Goal: Information Seeking & Learning: Learn about a topic

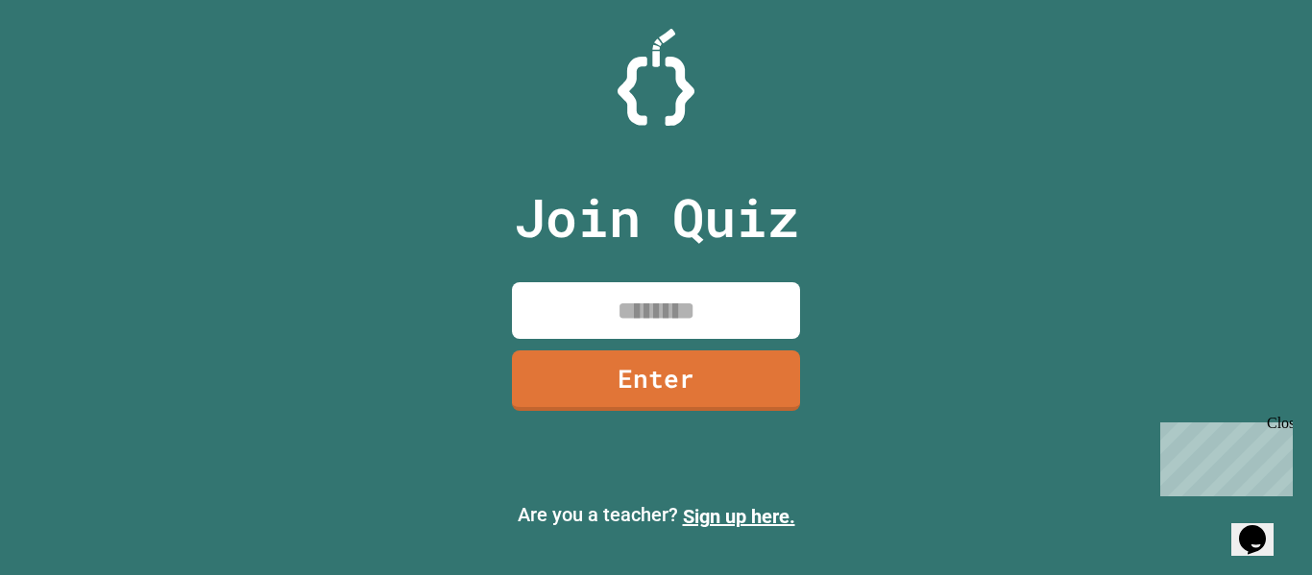
click at [686, 300] on input at bounding box center [656, 310] width 288 height 57
type input "********"
click at [672, 374] on link "Enter" at bounding box center [656, 378] width 288 height 63
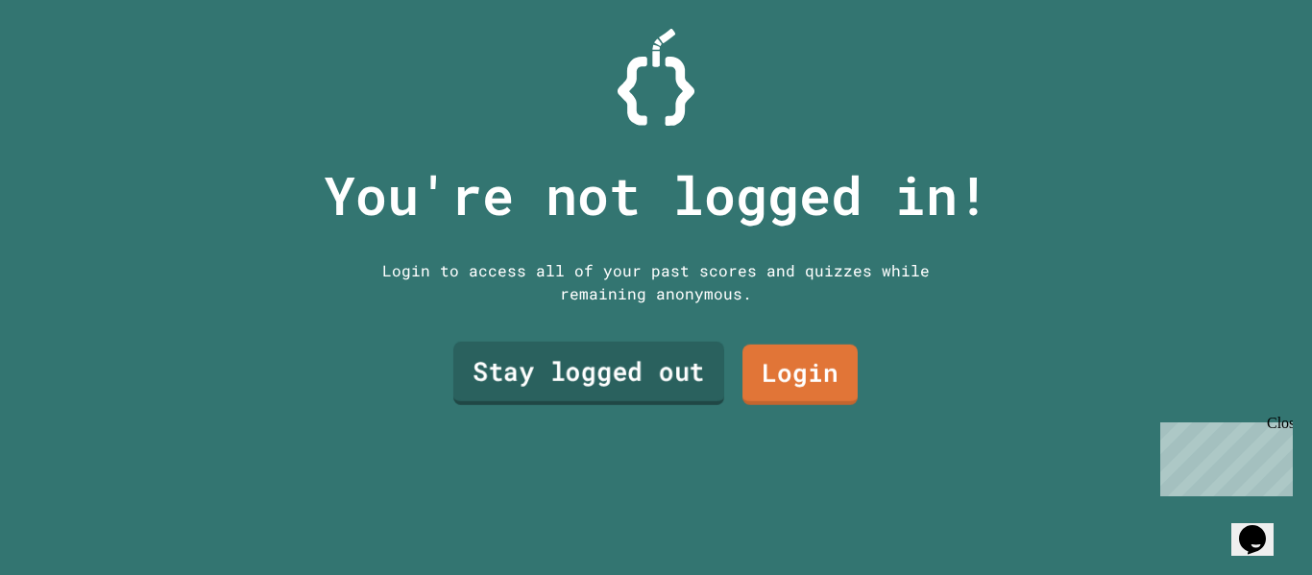
click at [577, 382] on link "Stay logged out" at bounding box center [588, 373] width 271 height 63
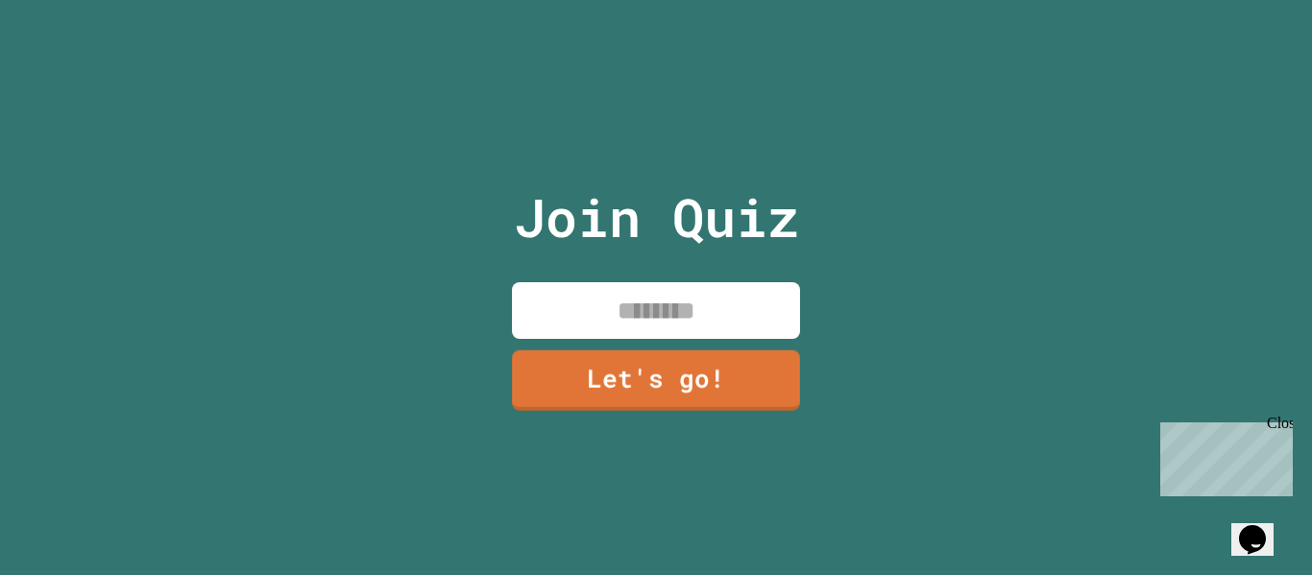
click at [614, 309] on input at bounding box center [656, 310] width 288 height 57
type input "*****"
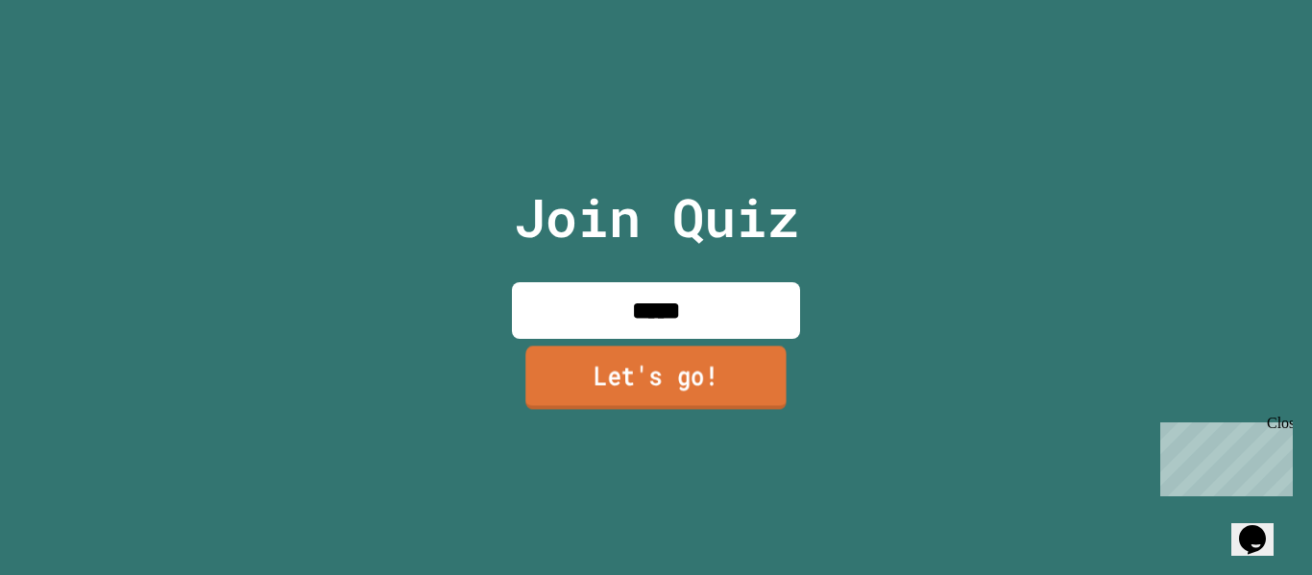
click at [631, 366] on link "Let's go!" at bounding box center [655, 377] width 261 height 63
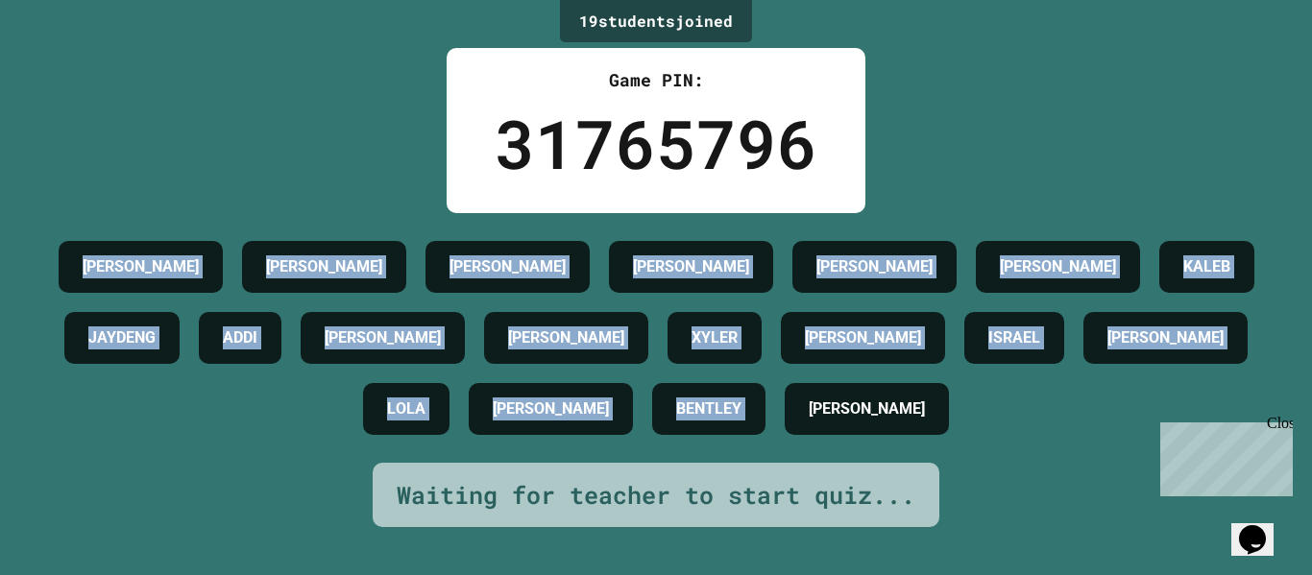
drag, startPoint x: 121, startPoint y: 237, endPoint x: 1032, endPoint y: 469, distance: 939.5
click at [1032, 445] on div "[PERSON_NAME] [PERSON_NAME] [PERSON_NAME] [PERSON_NAME] [PERSON_NAME] [PERSON_N…" at bounding box center [656, 337] width 1216 height 213
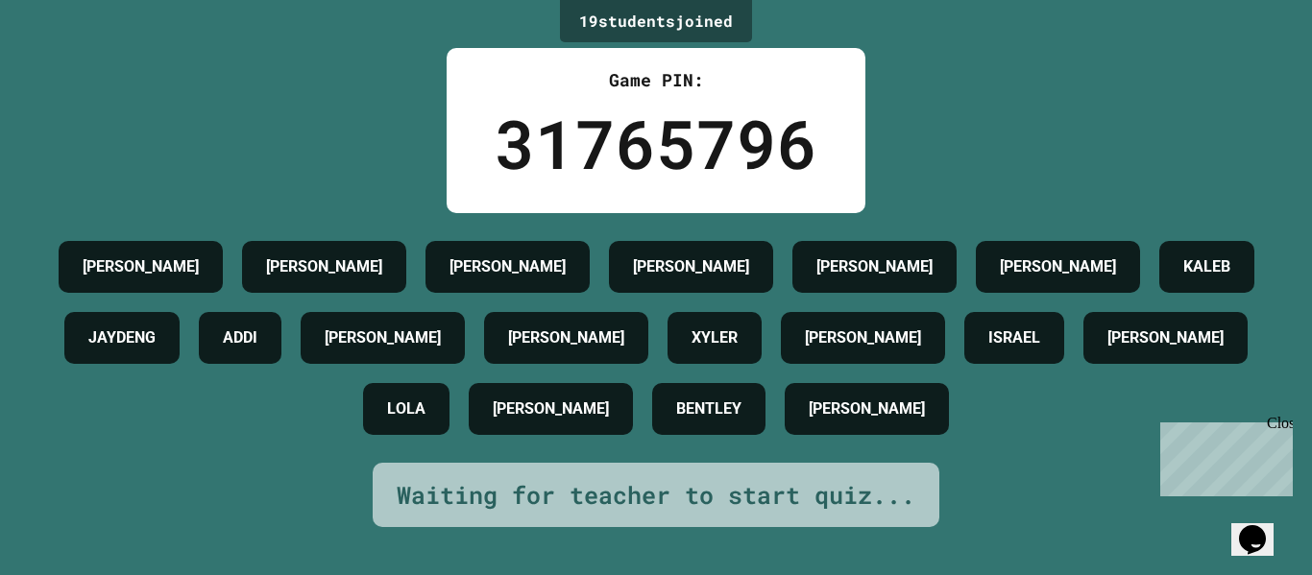
click at [925, 421] on h4 "[PERSON_NAME]" at bounding box center [867, 409] width 116 height 23
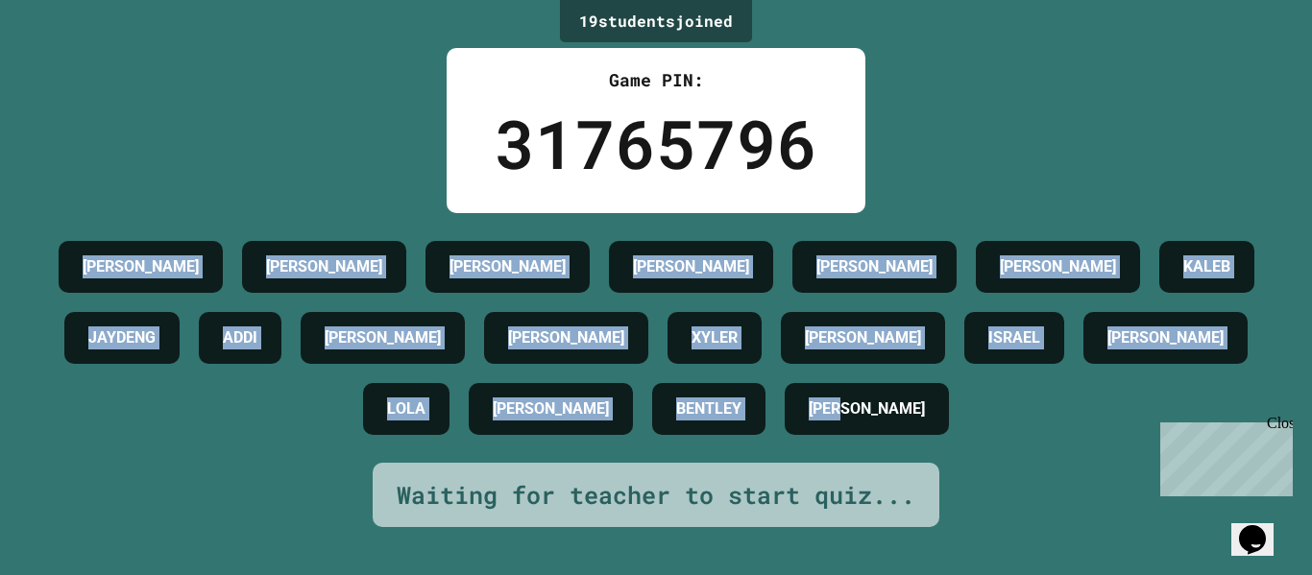
drag, startPoint x: 1102, startPoint y: 447, endPoint x: 66, endPoint y: 282, distance: 1048.3
click at [66, 282] on div "[PERSON_NAME] [PERSON_NAME] [PERSON_NAME] [PERSON_NAME] [PERSON_NAME] [PERSON_N…" at bounding box center [656, 337] width 1216 height 213
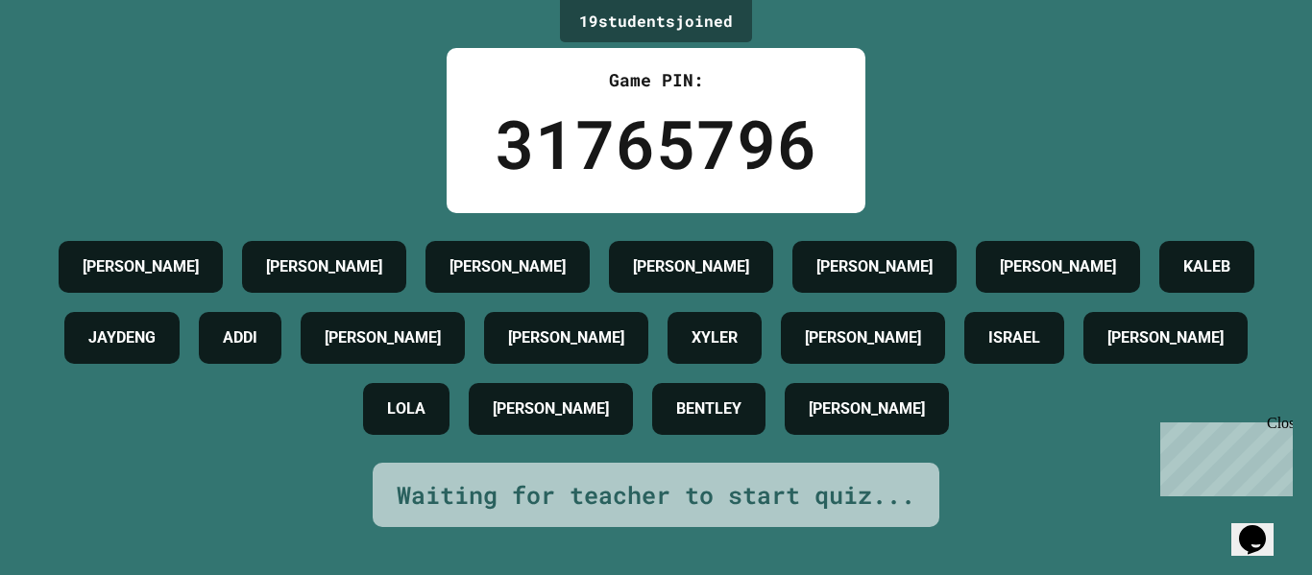
click at [111, 247] on div "[PERSON_NAME]" at bounding box center [141, 267] width 164 height 52
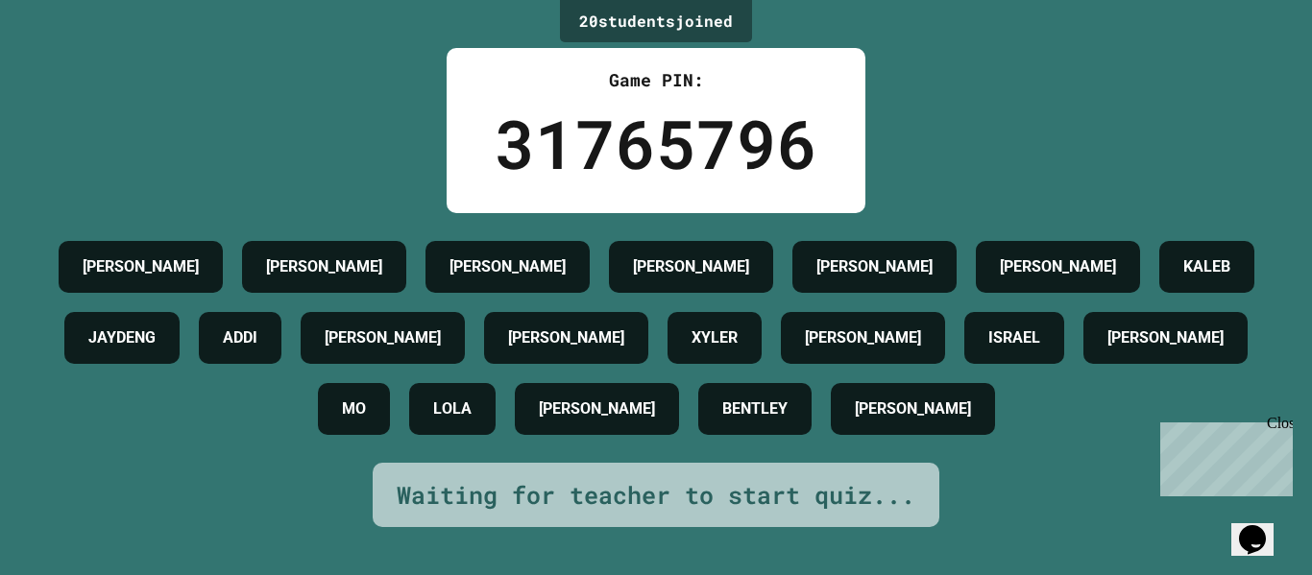
click at [1282, 424] on div "Close" at bounding box center [1279, 427] width 24 height 24
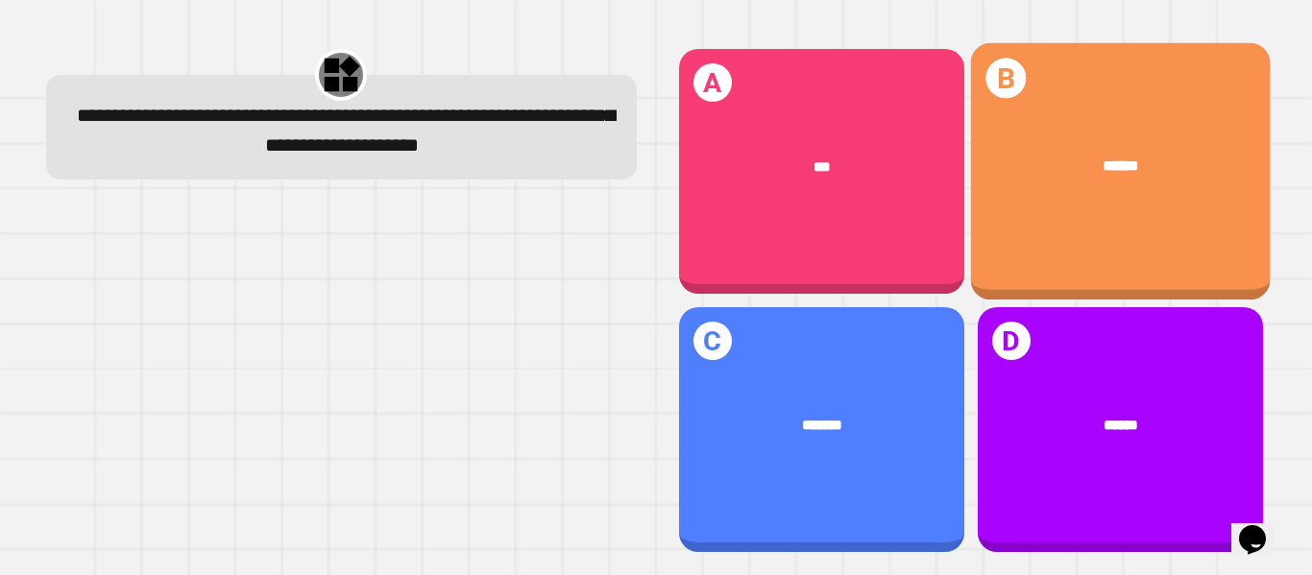
click at [1068, 211] on div "B ******" at bounding box center [1120, 171] width 300 height 257
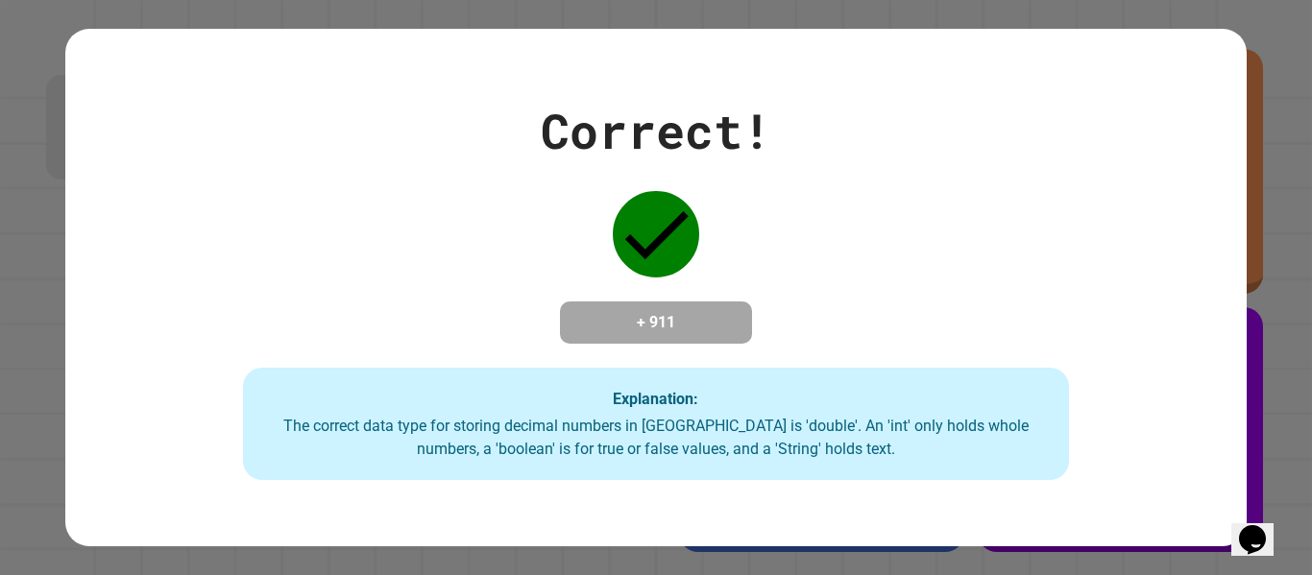
click at [126, 376] on div "Correct! + 911 Explanation: The correct data type for storing decimal numbers i…" at bounding box center [655, 288] width 1180 height 386
click at [1172, 430] on div "Correct! + 911 Explanation: The correct data type for storing decimal numbers i…" at bounding box center [655, 288] width 1180 height 386
click at [160, 408] on div "Correct! + 911 Explanation: The correct data type for storing decimal numbers i…" at bounding box center [655, 288] width 1180 height 386
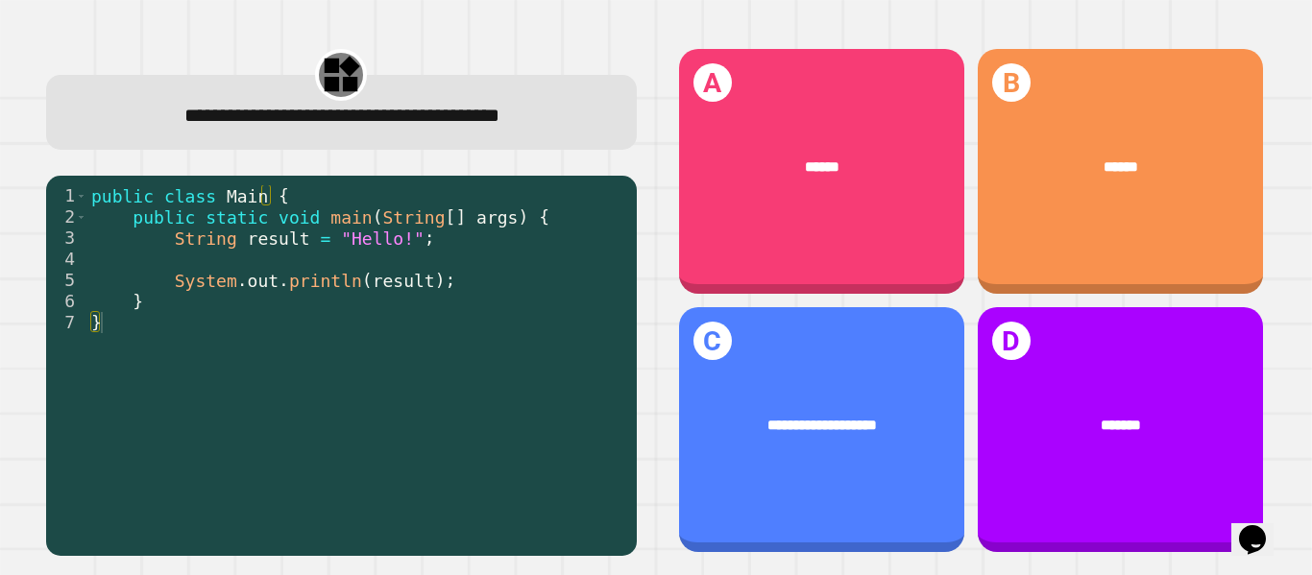
click at [1142, 255] on div "B ******" at bounding box center [1120, 171] width 285 height 245
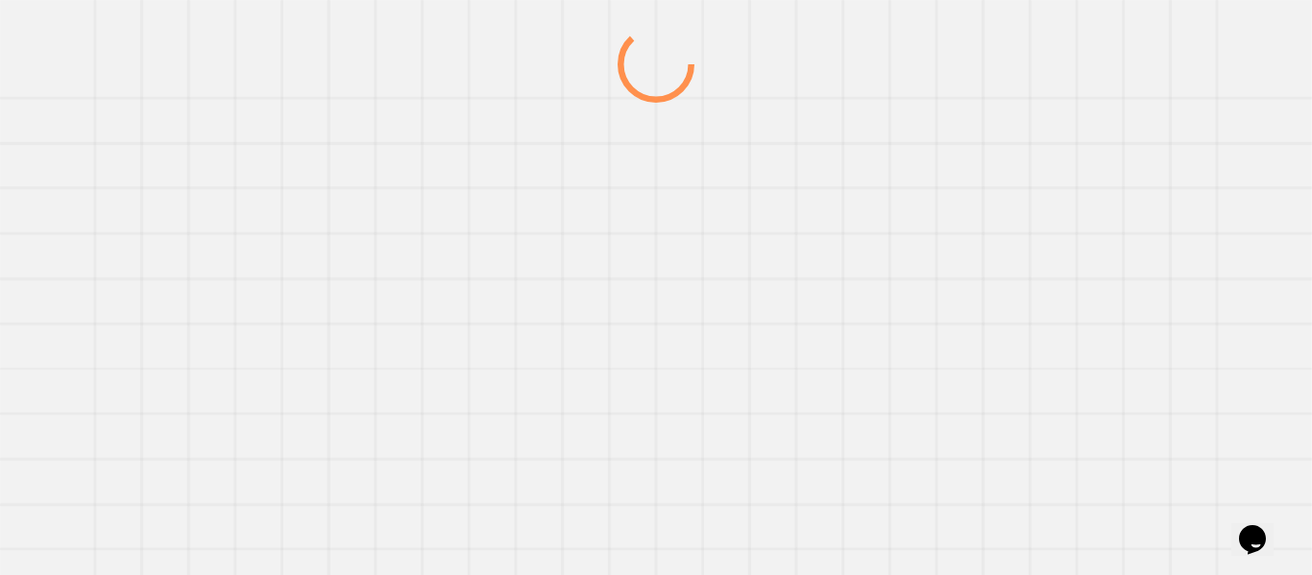
click at [1158, 220] on div at bounding box center [655, 300] width 1259 height 549
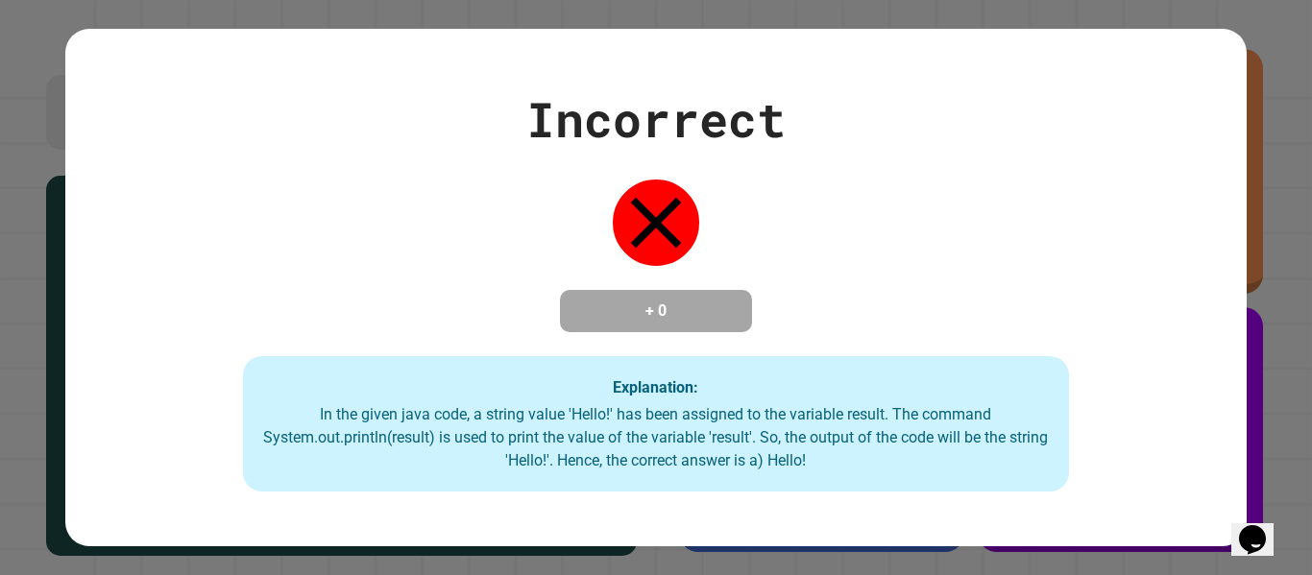
click at [1165, 212] on div "Incorrect + 0 Explanation: In the given java code, a string value 'Hello!' has …" at bounding box center [655, 288] width 1180 height 409
click at [1157, 221] on div "Incorrect + 0 Explanation: In the given java code, a string value 'Hello!' has …" at bounding box center [655, 288] width 1180 height 409
click at [1161, 227] on div "Incorrect + 0 Explanation: In the given java code, a string value 'Hello!' has …" at bounding box center [655, 288] width 1180 height 409
click at [1281, 304] on div "Incorrect + 0 Explanation: In the given java code, a string value 'Hello!' has …" at bounding box center [656, 287] width 1312 height 575
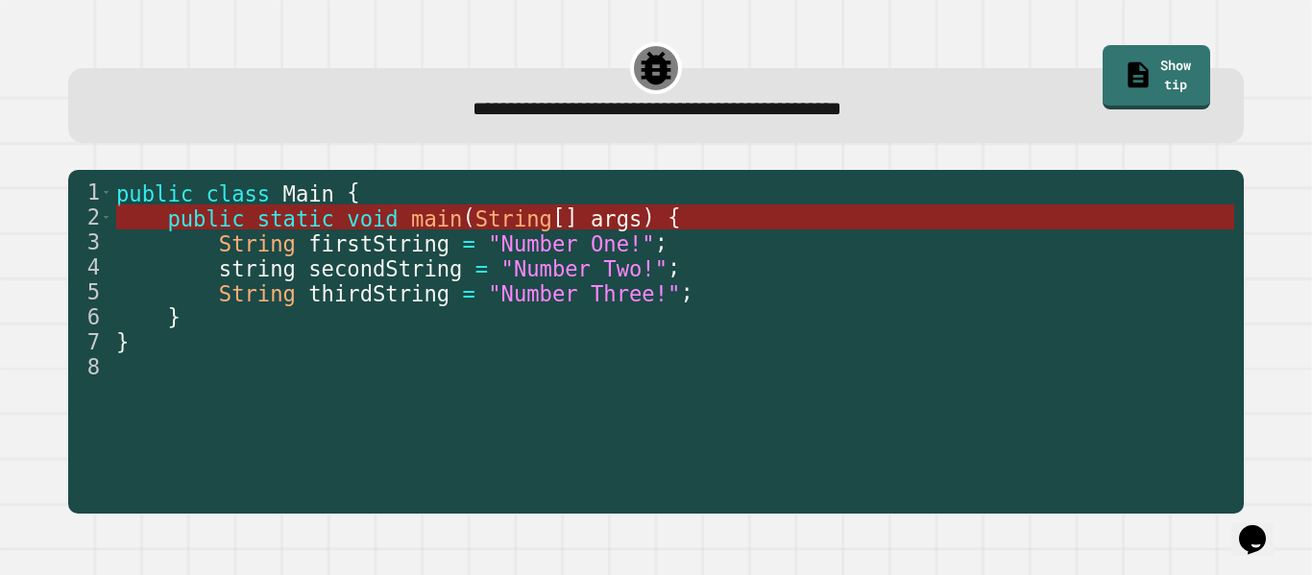
click at [591, 222] on span "args" at bounding box center [616, 218] width 51 height 25
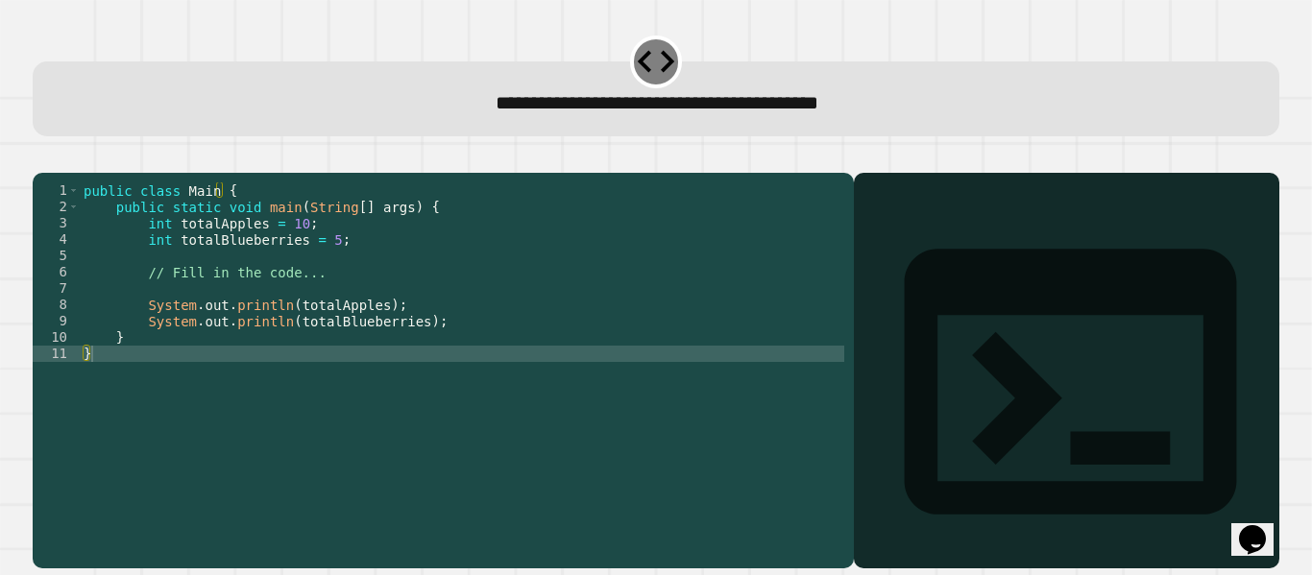
click at [999, 229] on div "Output shell" at bounding box center [1066, 394] width 425 height 442
click at [376, 381] on div "public class Main { public static void main ( String [ ] args ) { int totalAppl…" at bounding box center [462, 353] width 765 height 343
click at [320, 262] on div "public class Main { public static void main ( String [ ] args ) { int totalAppl…" at bounding box center [462, 353] width 765 height 343
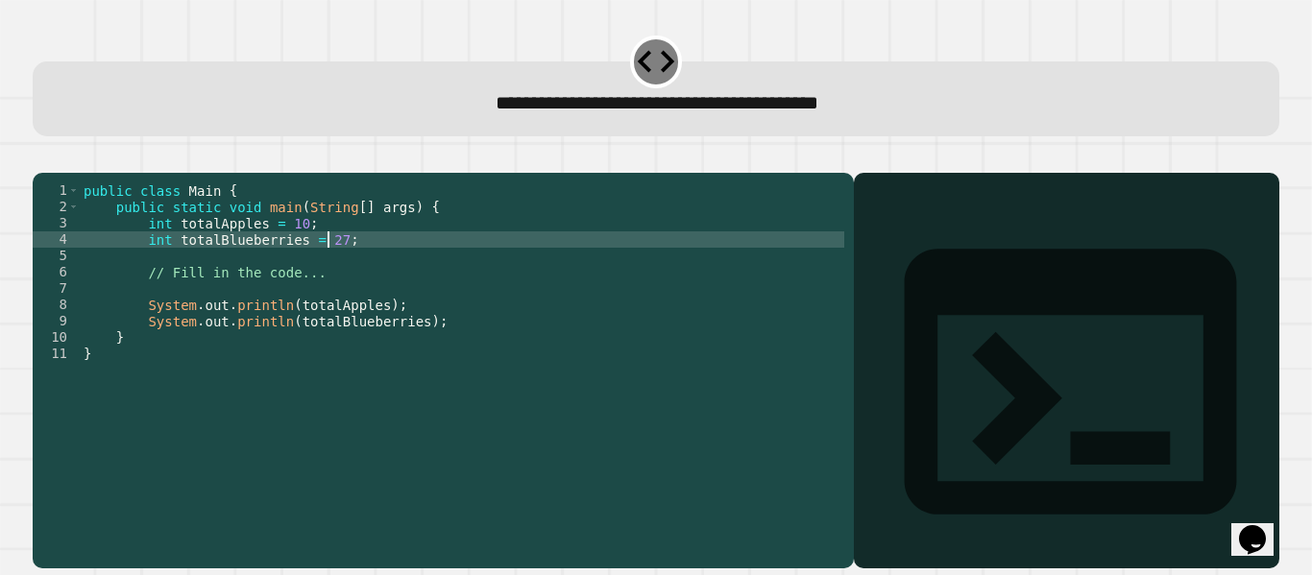
scroll to position [0, 17]
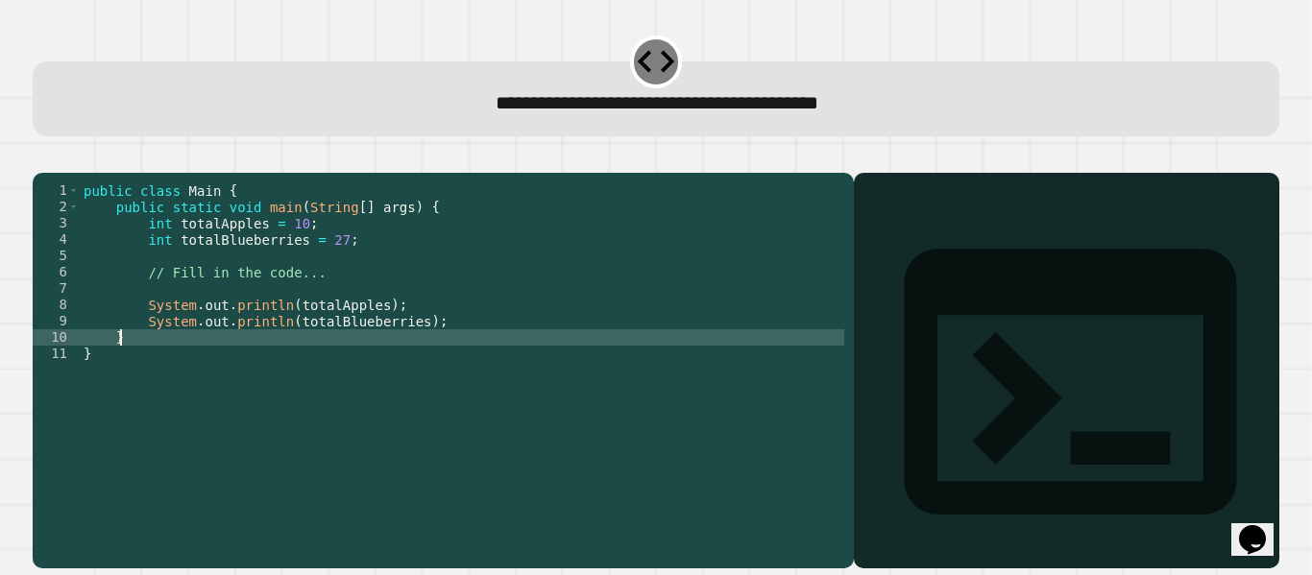
click at [348, 358] on div "public class Main { public static void main ( String [ ] args ) { int totalAppl…" at bounding box center [462, 353] width 765 height 343
click at [358, 268] on div "public class Main { public static void main ( String [ ] args ) { int totalAppl…" at bounding box center [462, 353] width 765 height 343
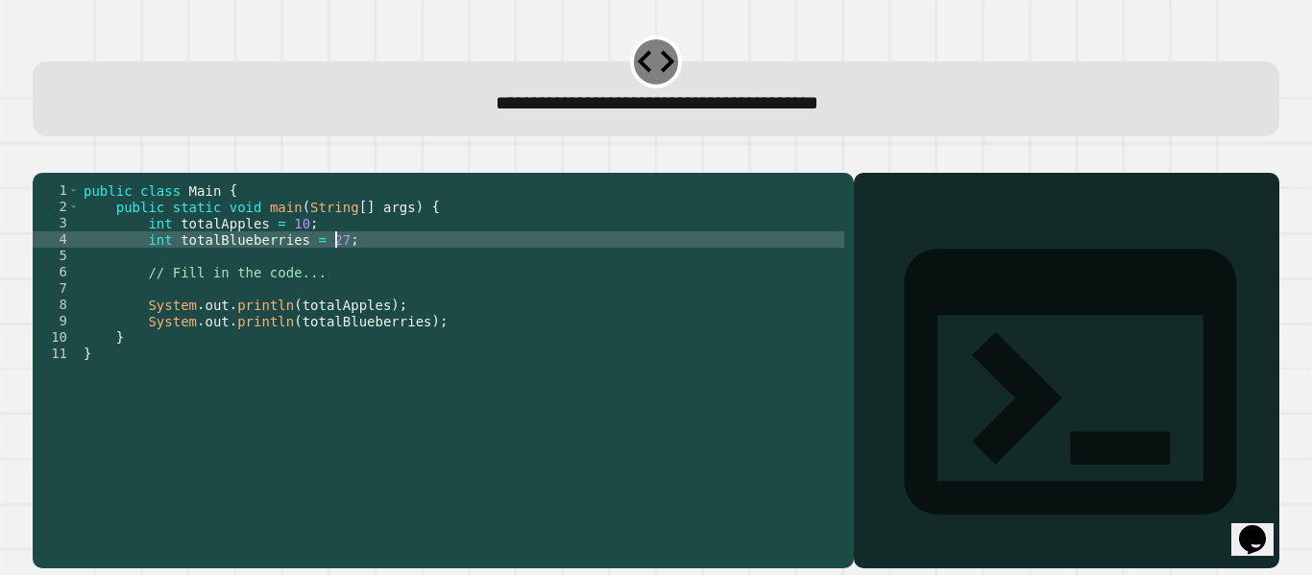
type textarea "**********"
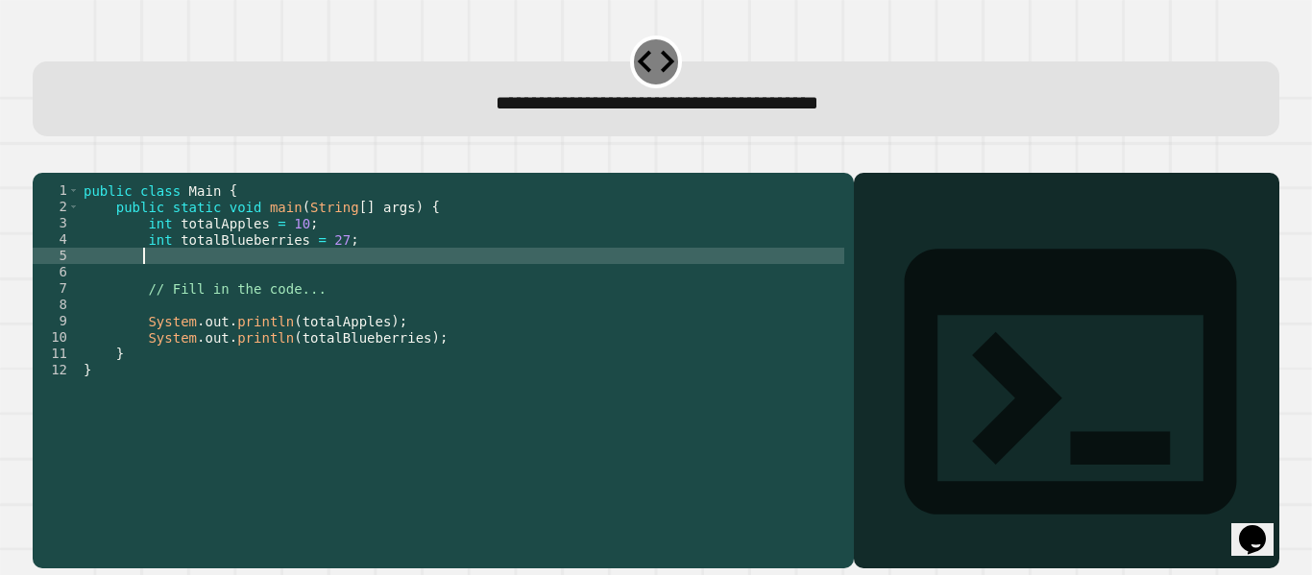
type textarea "*"
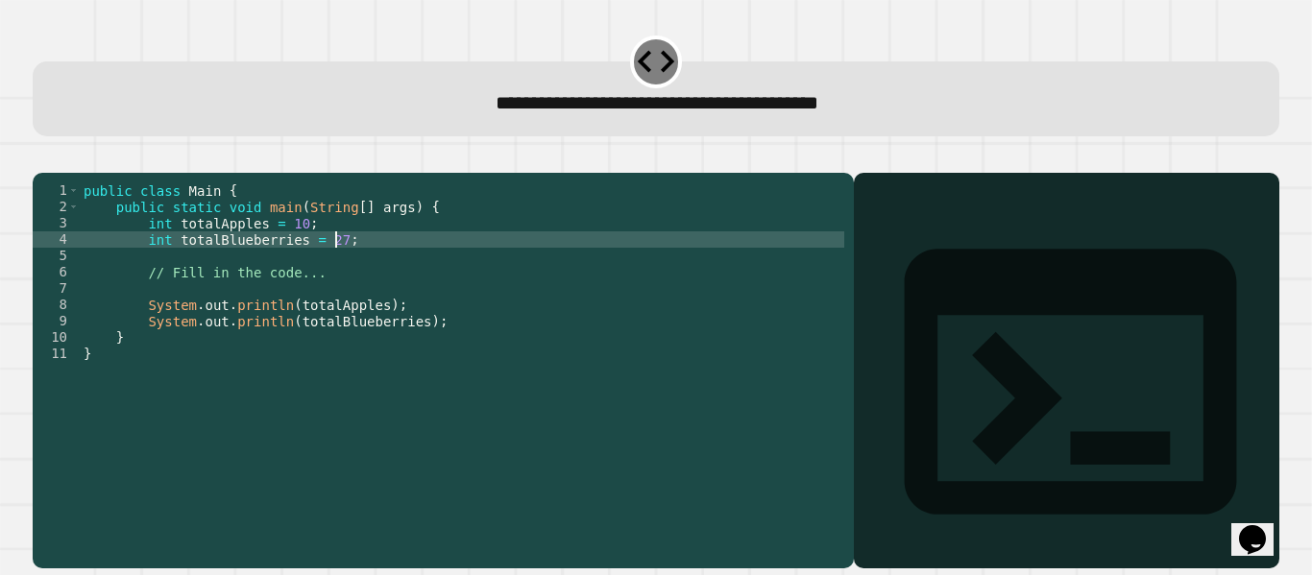
type textarea "**********"
click at [40, 170] on div at bounding box center [656, 161] width 1247 height 23
click at [42, 158] on icon "button" at bounding box center [42, 158] width 0 height 0
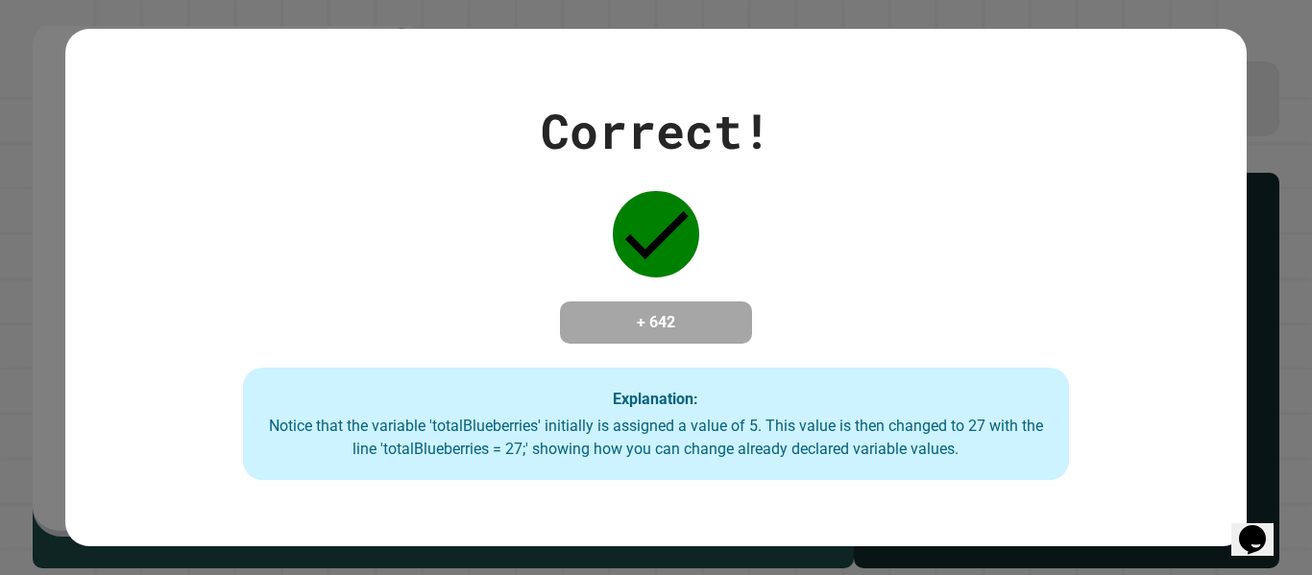
click at [778, 296] on div "Correct! + 642 Explanation: Notice that the variable 'totalBlueberries' initial…" at bounding box center [655, 288] width 1180 height 386
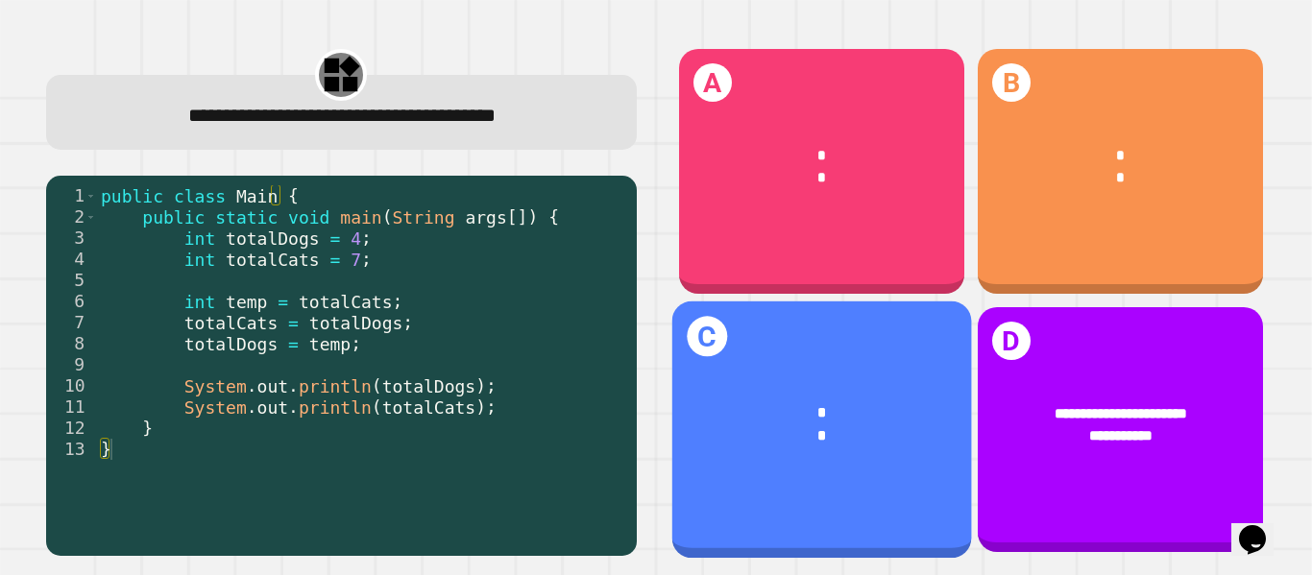
click at [811, 401] on div "*" at bounding box center [822, 412] width 238 height 23
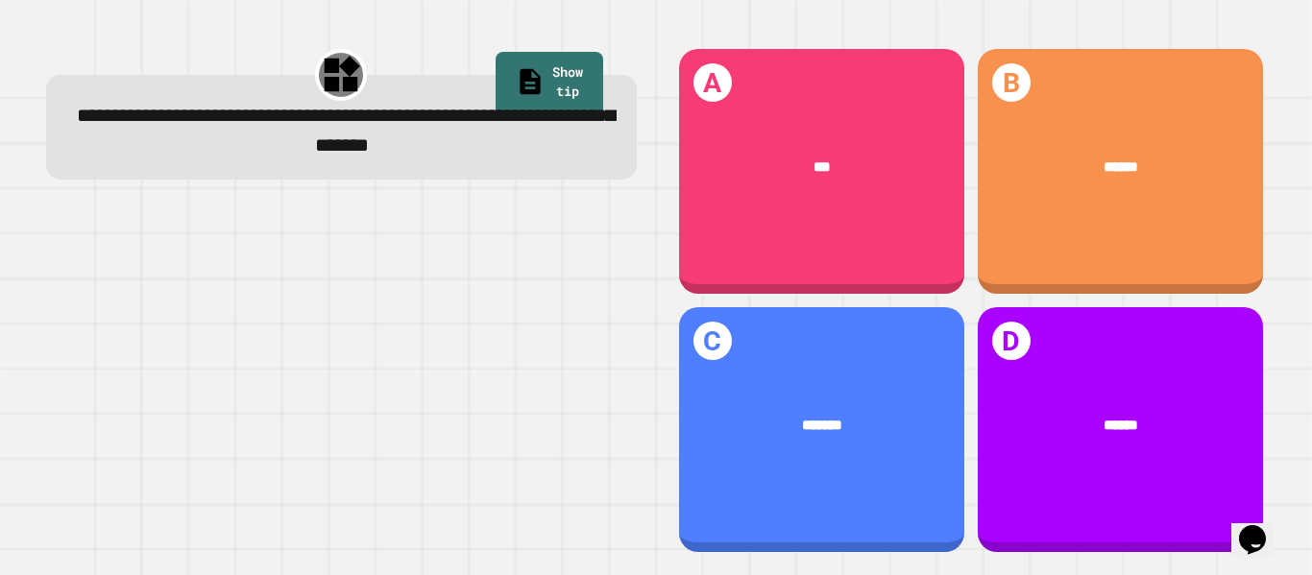
click at [829, 165] on div "***" at bounding box center [822, 167] width 227 height 22
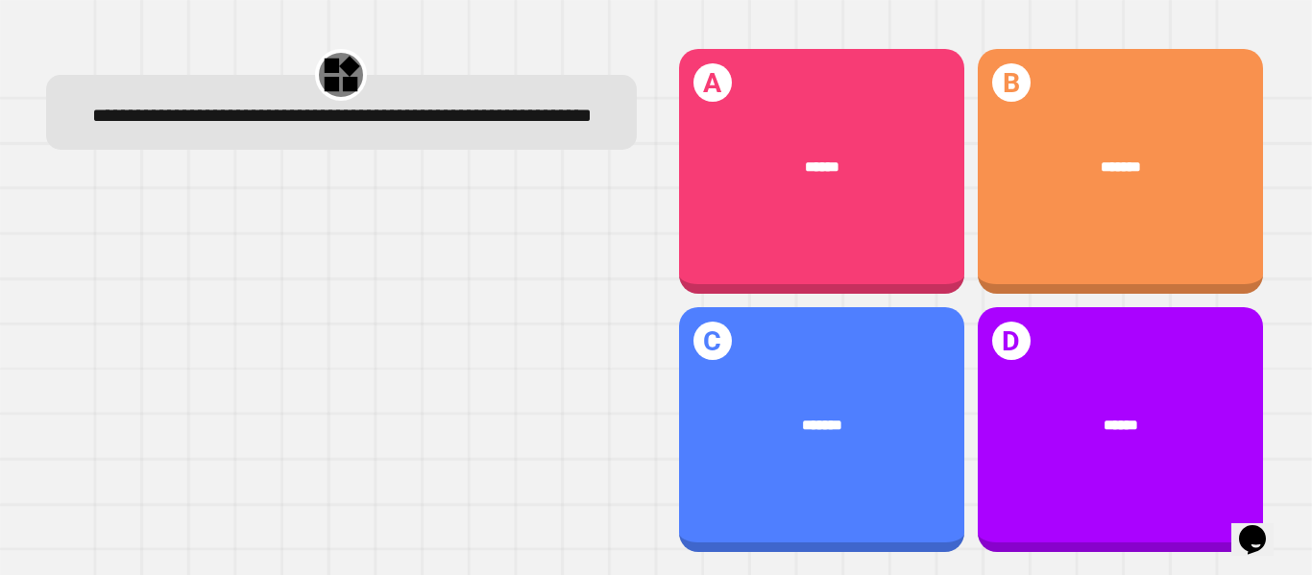
click at [769, 206] on div "A ******" at bounding box center [821, 171] width 285 height 245
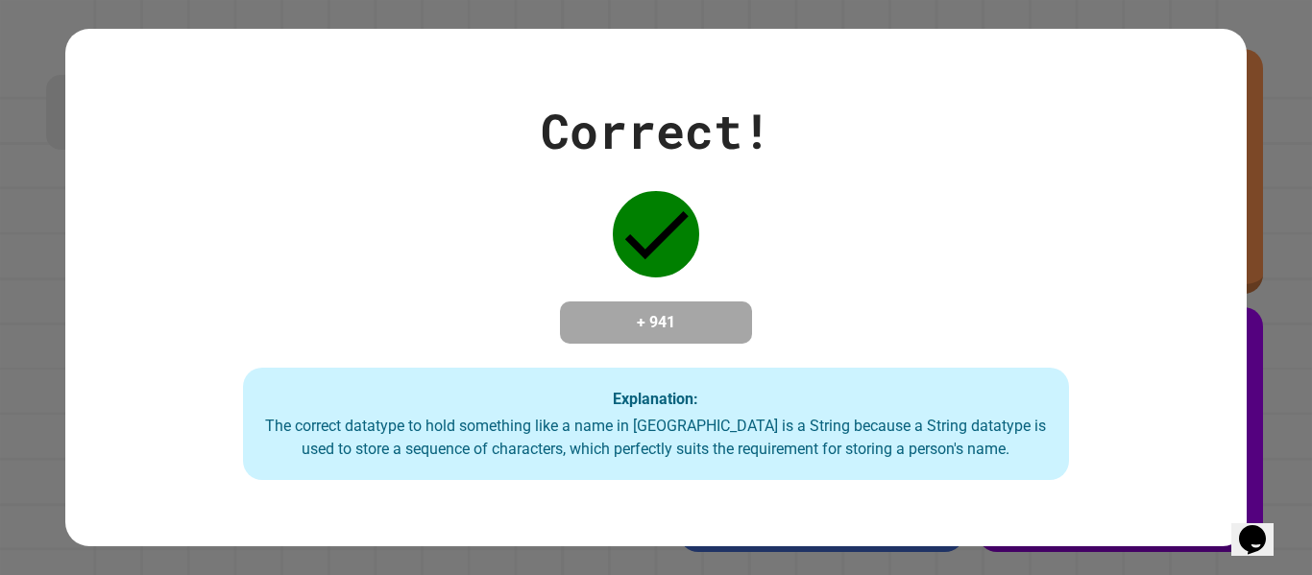
click at [1238, 531] on div "Opens Chat This icon Opens the chat window." at bounding box center [1252, 539] width 31 height 31
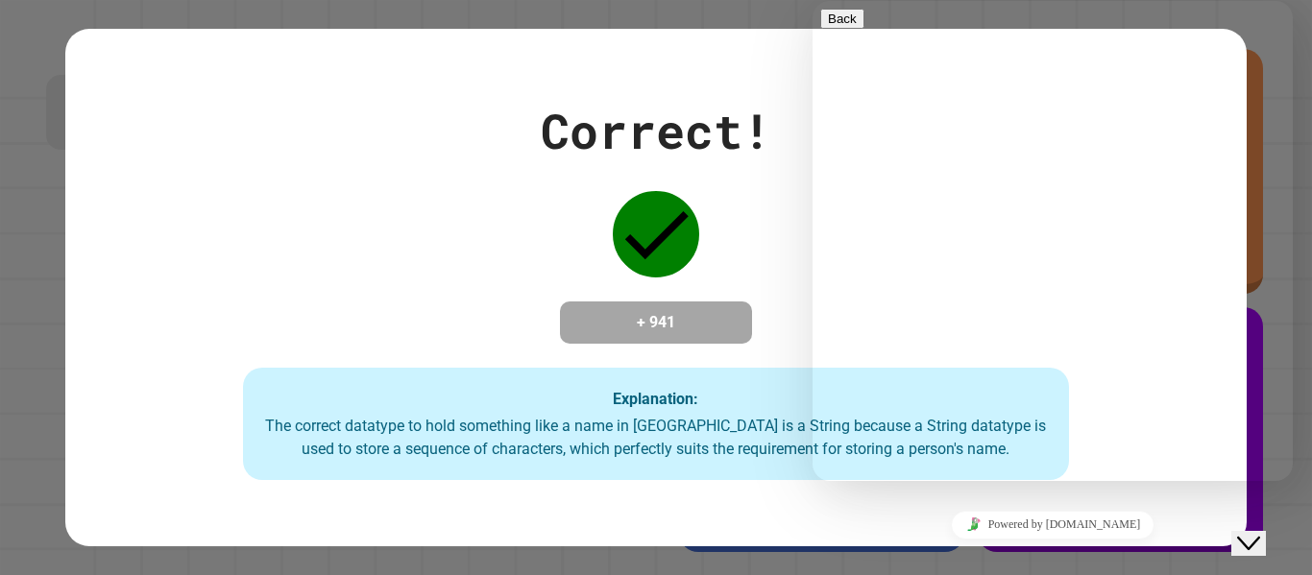
click at [813, 1] on textarea at bounding box center [813, 1] width 0 height 0
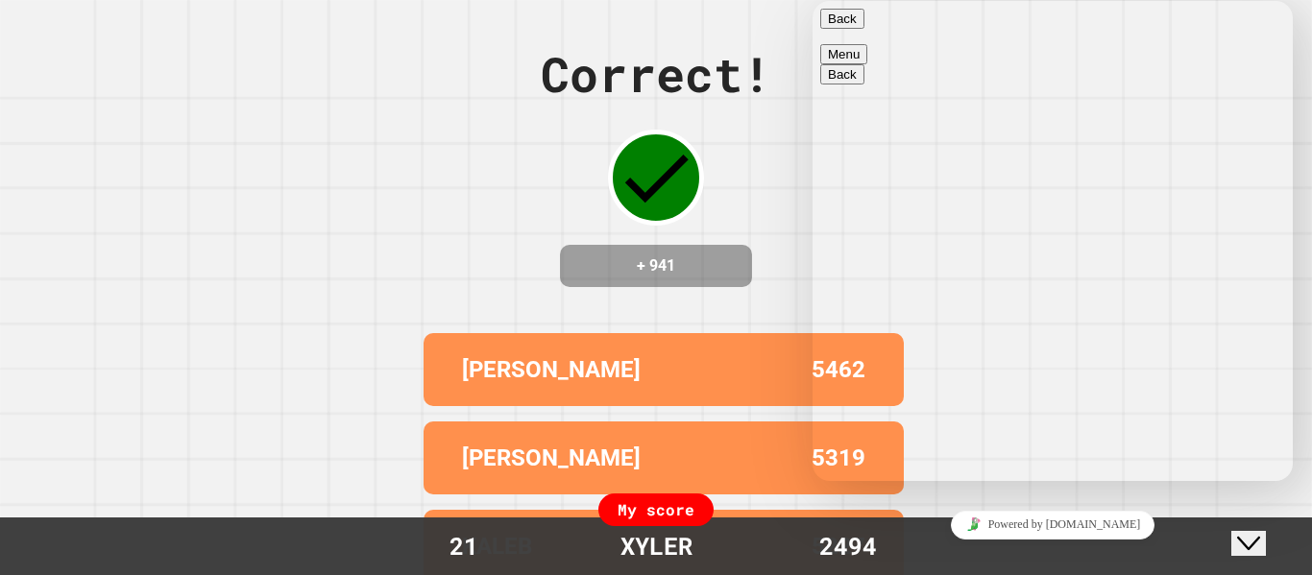
click at [768, 228] on div "Correct! + 941 [PERSON_NAME] 5462 [PERSON_NAME] 5319 [PERSON_NAME] 5227 [PERSON…" at bounding box center [656, 287] width 1312 height 575
click at [831, 12] on div "Back Menu" at bounding box center [1052, 37] width 465 height 56
click at [841, 26] on button "Back" at bounding box center [842, 19] width 44 height 20
click at [754, 121] on div "Correct! + 941" at bounding box center [656, 162] width 231 height 249
click at [724, 70] on div "Correct!" at bounding box center [656, 74] width 231 height 72
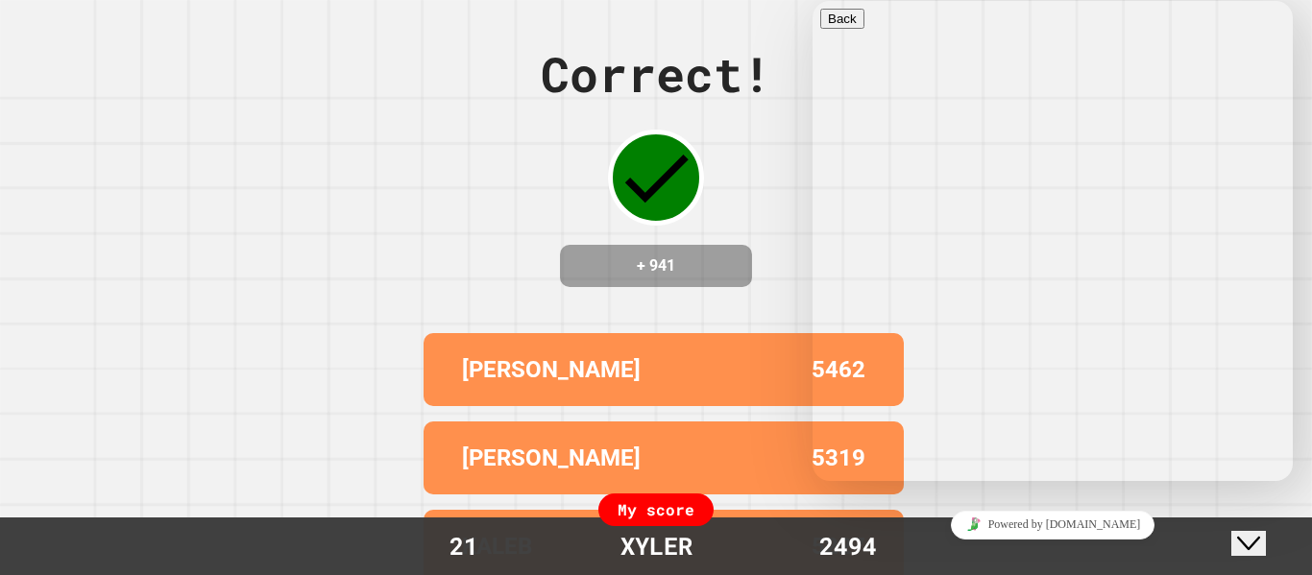
click at [1260, 532] on div "Close Chat This icon closes the chat window." at bounding box center [1248, 543] width 23 height 23
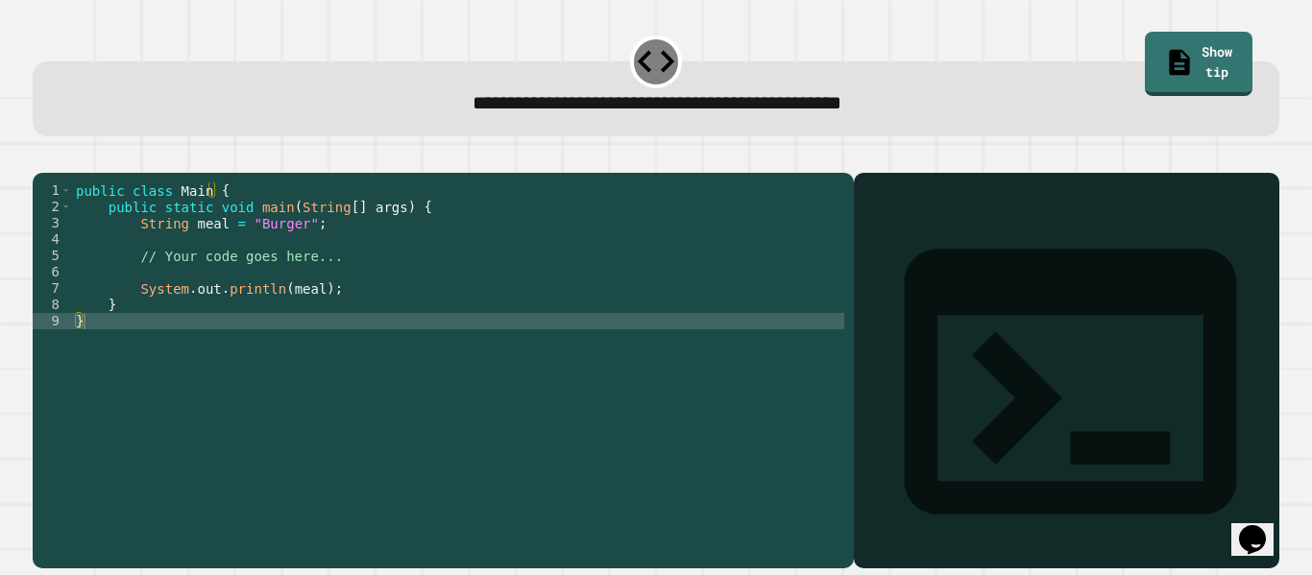
click at [289, 252] on div "public class Main { public static void main ( String [ ] args ) { String meal =…" at bounding box center [458, 353] width 772 height 343
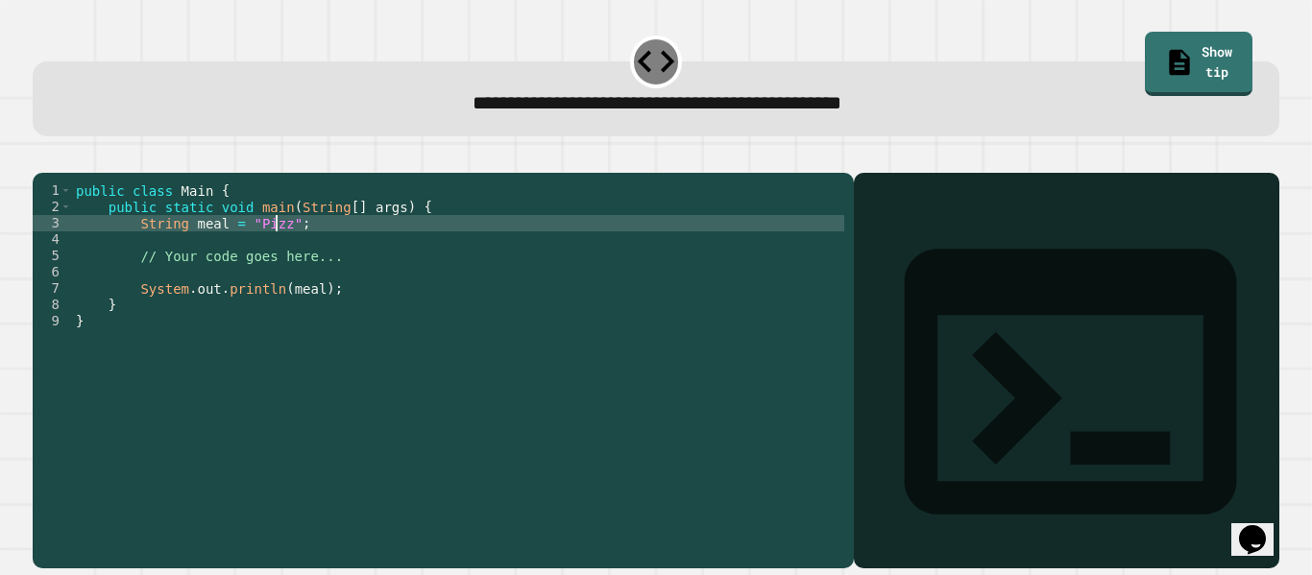
scroll to position [0, 15]
type textarea "**********"
click at [42, 158] on icon "button" at bounding box center [42, 158] width 0 height 0
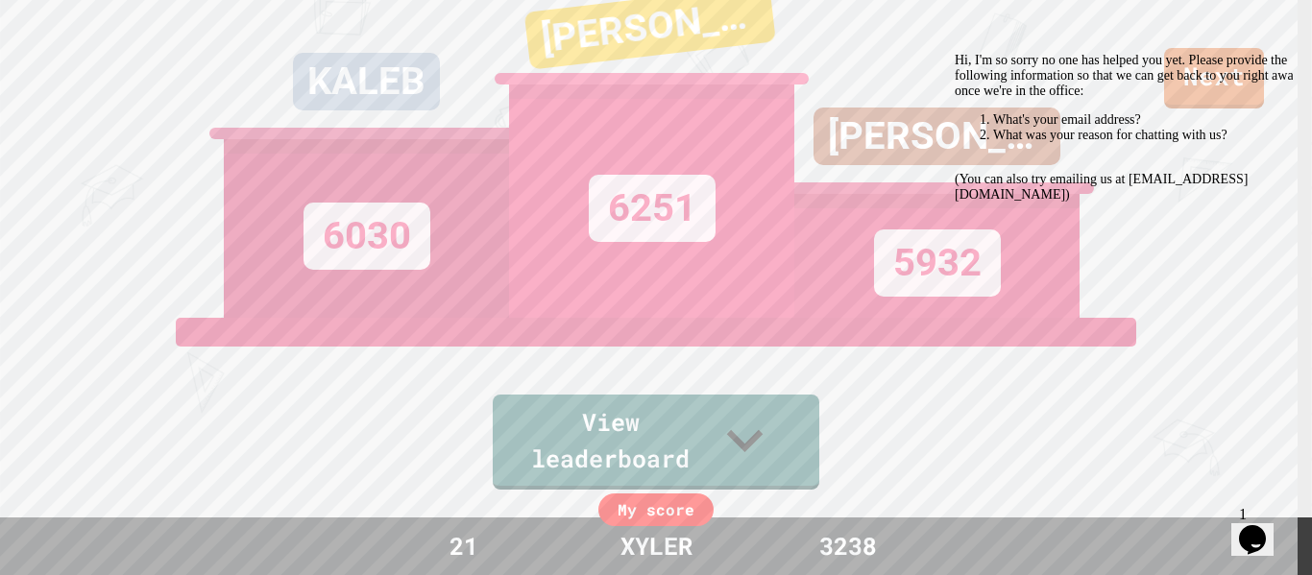
click at [803, 450] on link "View leaderboard" at bounding box center [656, 442] width 327 height 95
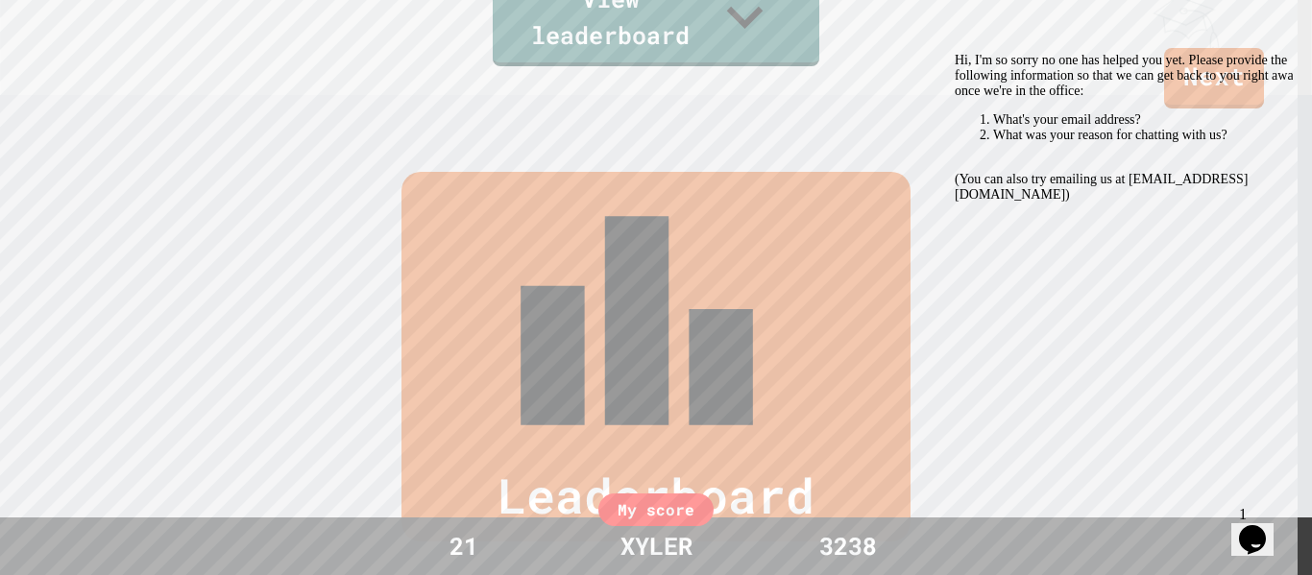
scroll to position [419, 0]
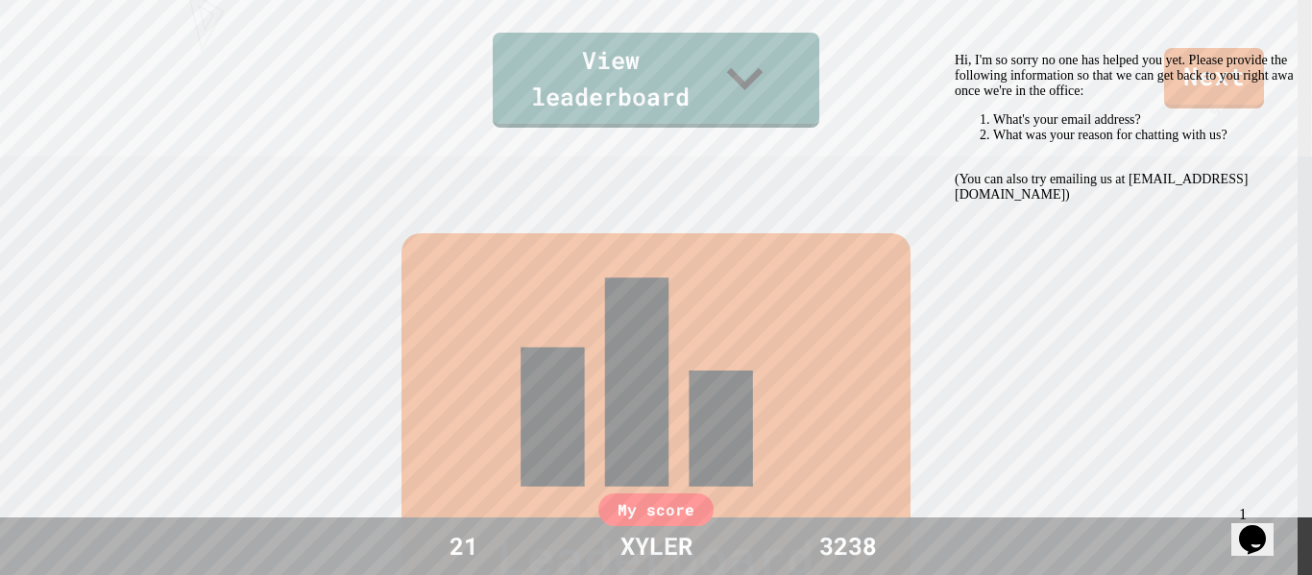
click at [1218, 90] on div "Hi, I'm so sorry no one has helped you yet. Please provide the following inform…" at bounding box center [1128, 128] width 346 height 150
click at [955, 53] on icon "Chat attention grabber" at bounding box center [955, 53] width 0 height 0
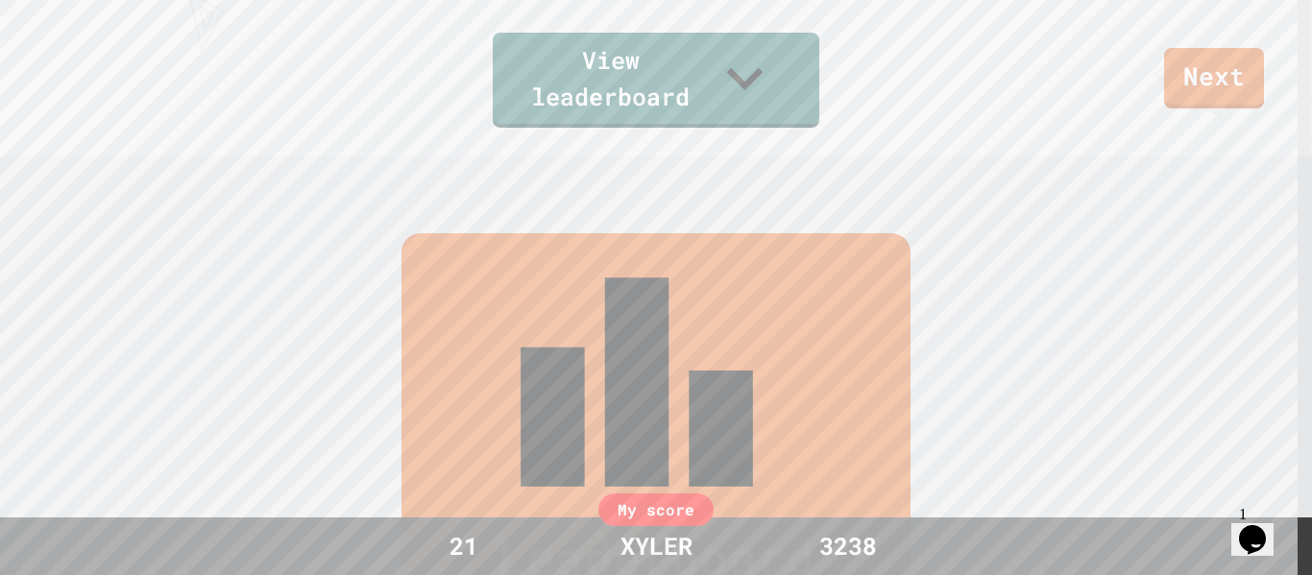
click at [1266, 532] on icon "Chat widget" at bounding box center [1252, 539] width 27 height 29
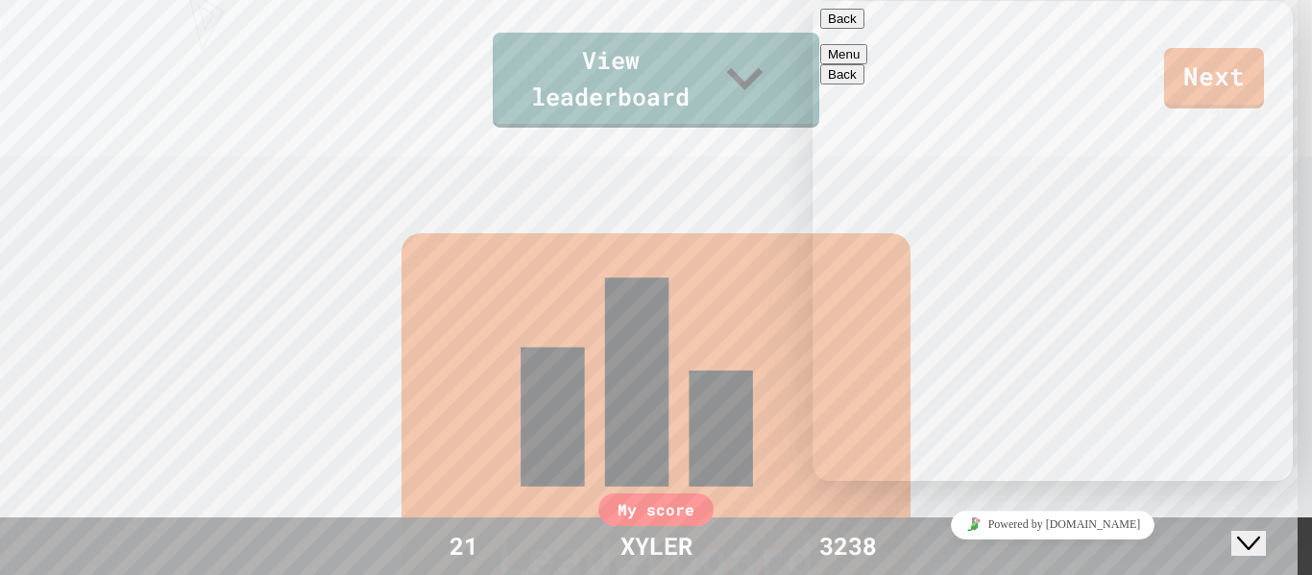
click at [1250, 532] on icon "Close Chat This icon closes the chat window." at bounding box center [1248, 543] width 23 height 23
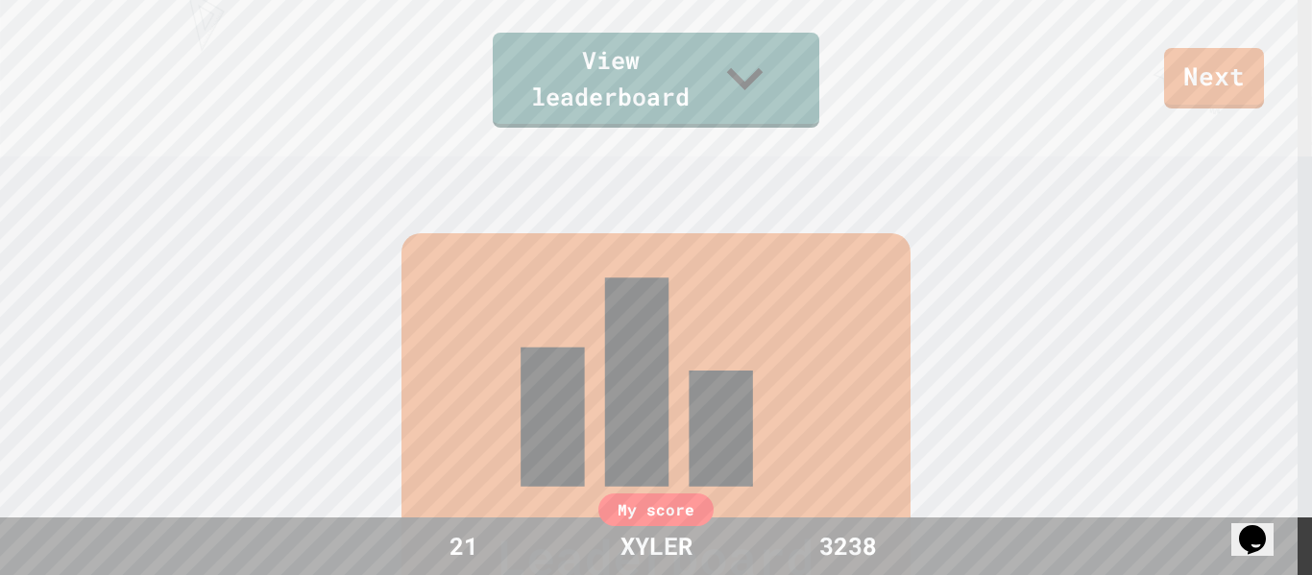
click at [1245, 106] on link "Next" at bounding box center [1214, 78] width 100 height 61
